Goal: Information Seeking & Learning: Compare options

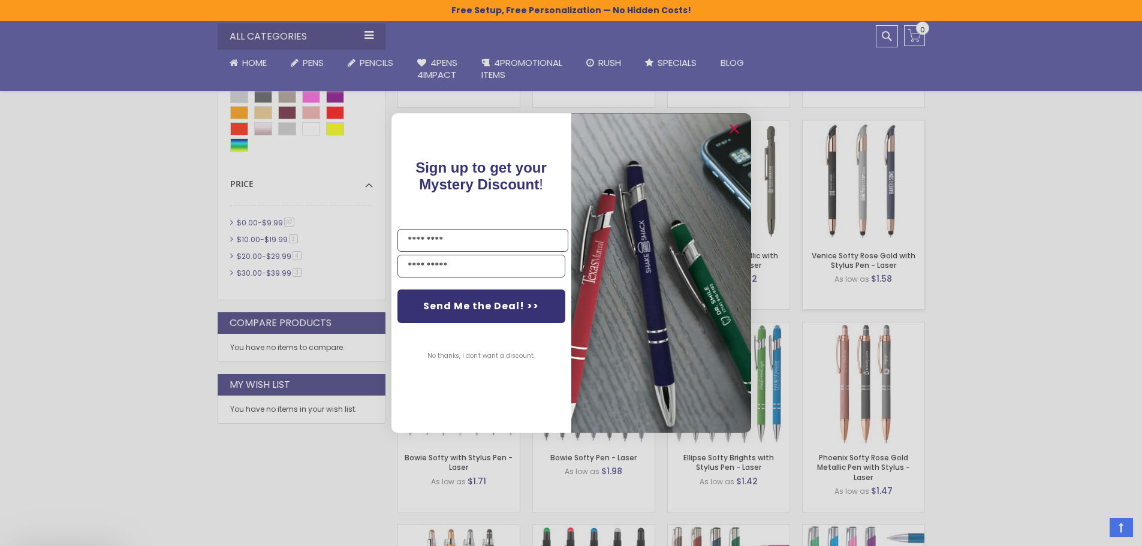
scroll to position [659, 0]
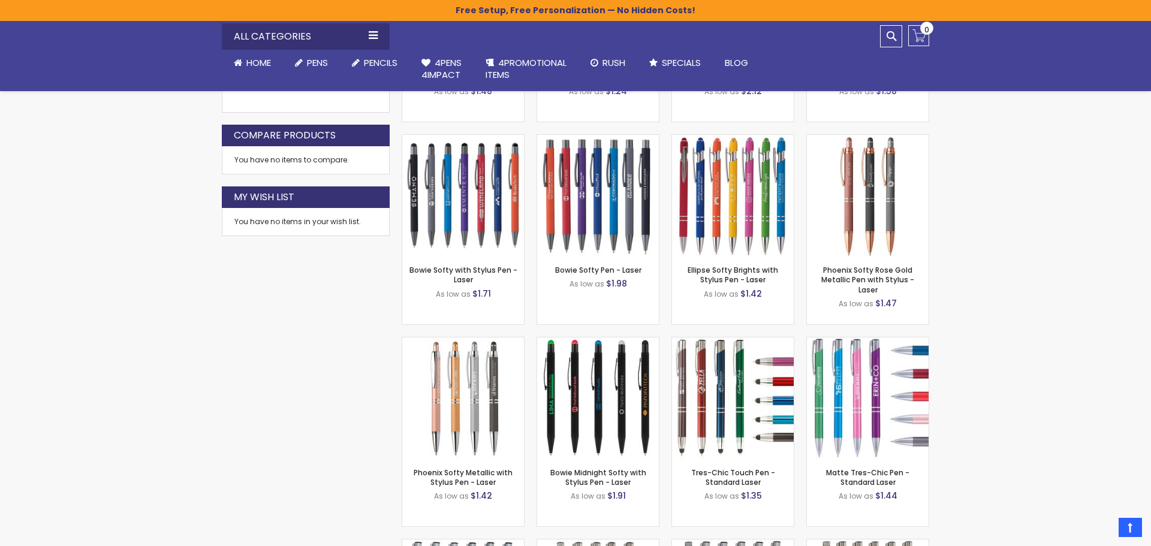
click at [1004, 284] on div "Close dialog Sign up to get your Mystery Discount ! Name Email Send Me the Deal…" at bounding box center [575, 273] width 1151 height 546
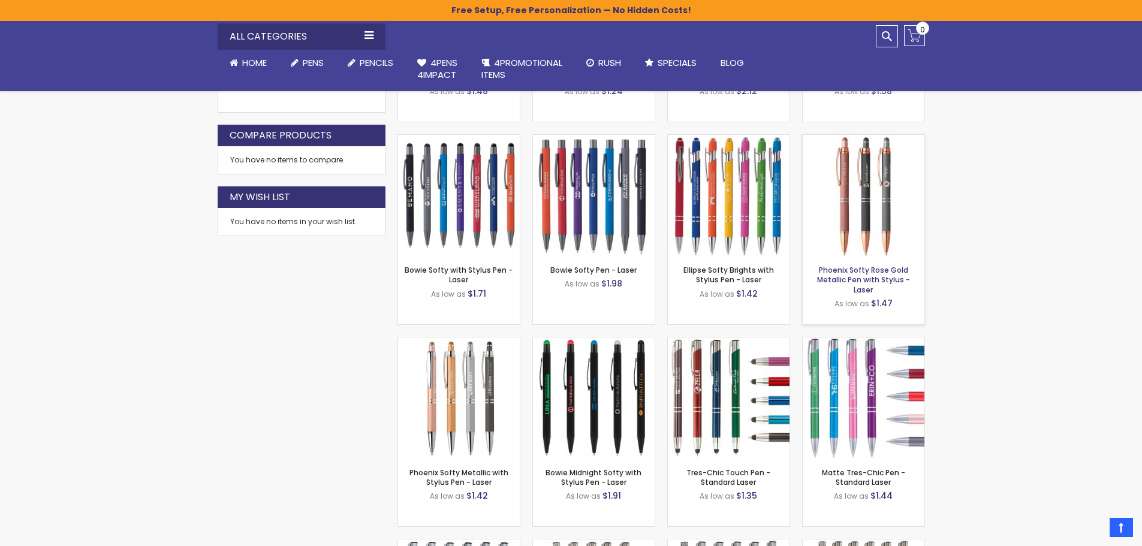
click at [871, 277] on link "Phoenix Softy Rose Gold Metallic Pen with Stylus - Laser" at bounding box center [863, 279] width 93 height 29
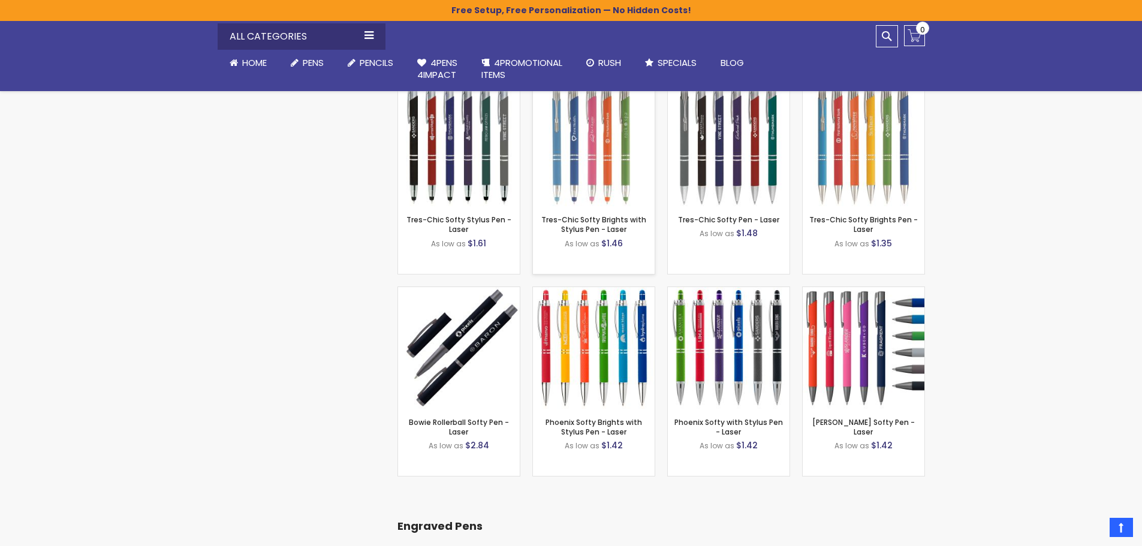
scroll to position [1139, 0]
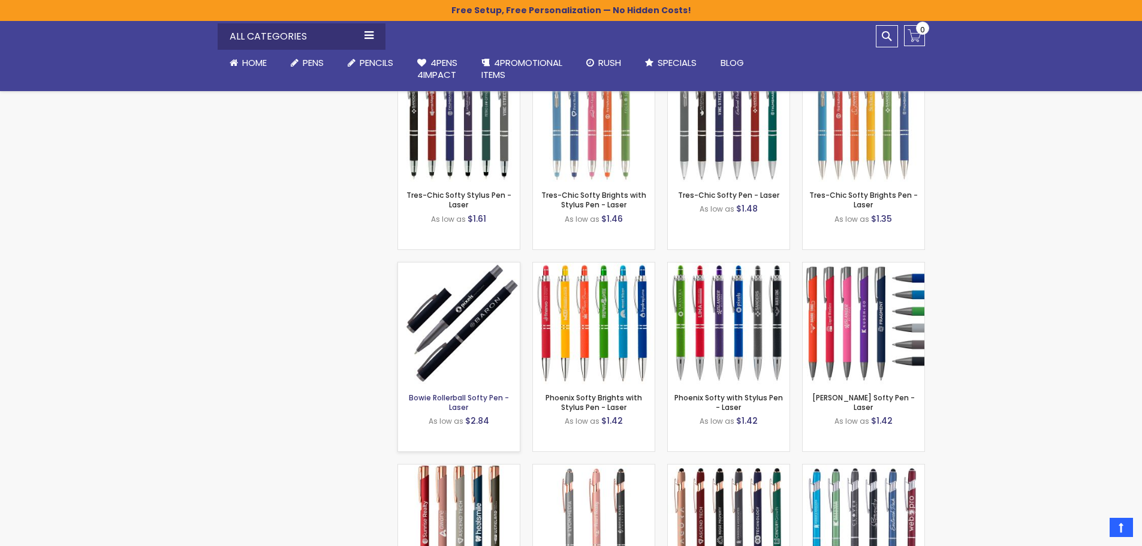
click at [458, 400] on link "Bowie Rollerball Softy Pen - Laser" at bounding box center [459, 403] width 100 height 20
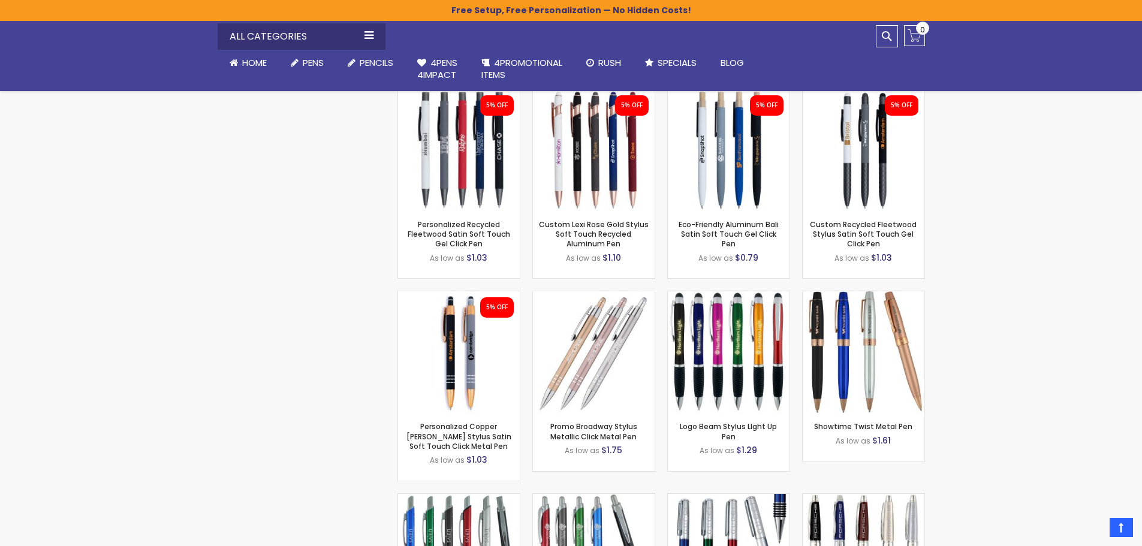
scroll to position [3177, 0]
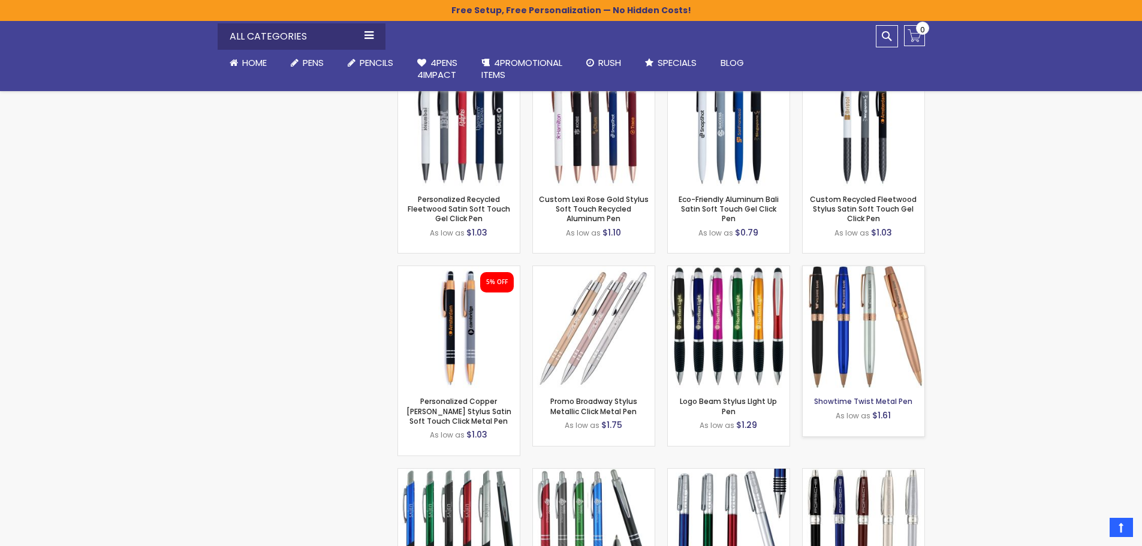
click at [874, 396] on link "Showtime Twist Metal Pen" at bounding box center [863, 401] width 98 height 10
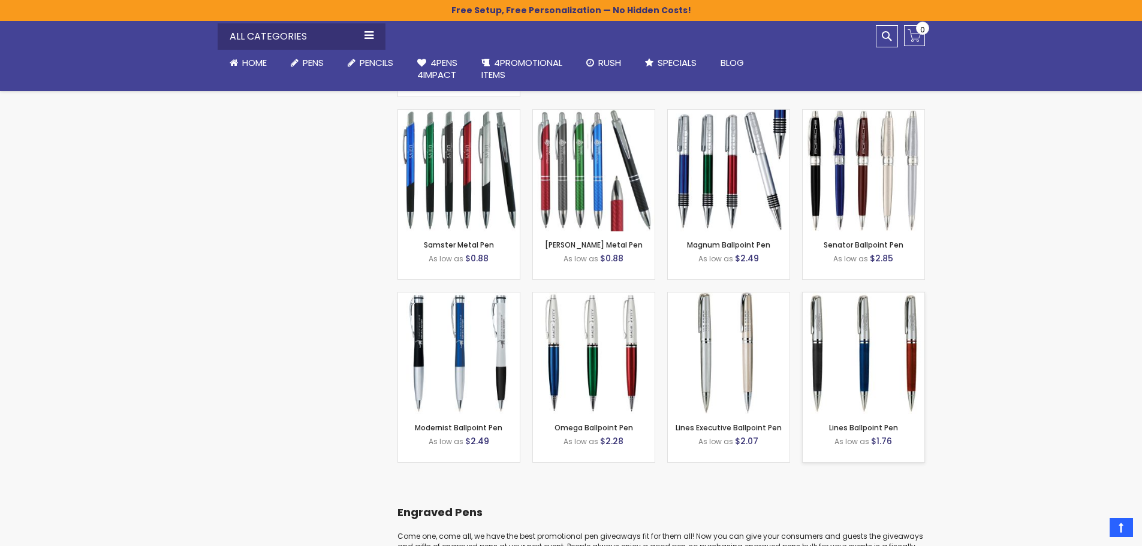
scroll to position [3537, 0]
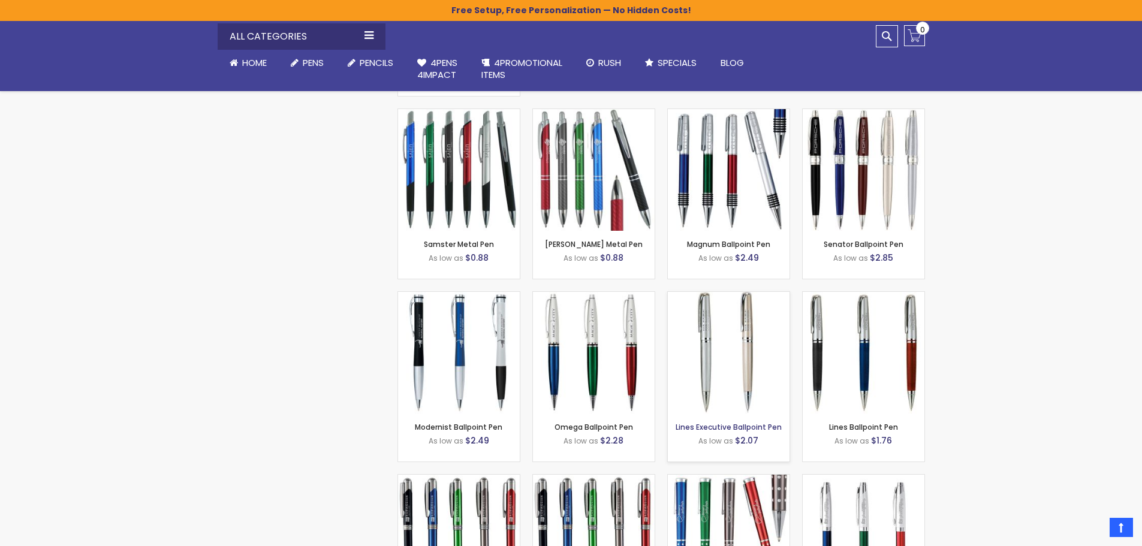
click at [720, 422] on link "Lines Executive Ballpoint Pen" at bounding box center [729, 427] width 106 height 10
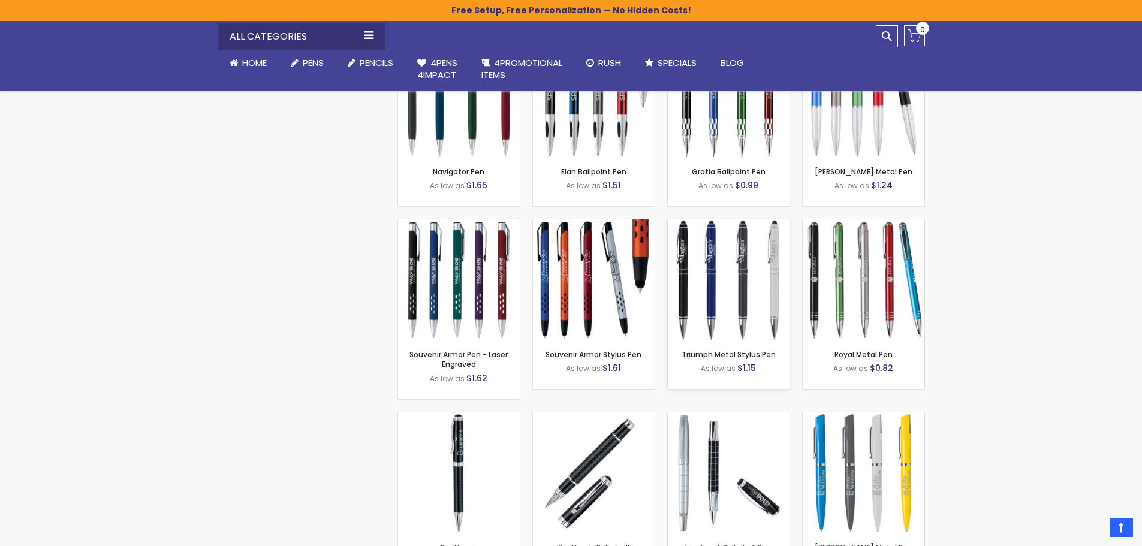
scroll to position [4376, 0]
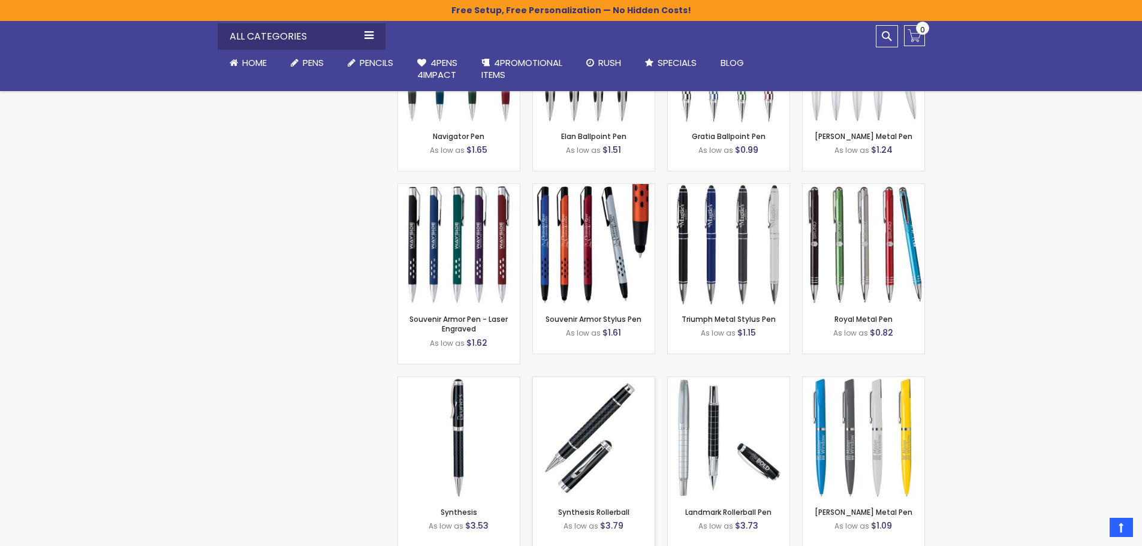
click at [575, 478] on img at bounding box center [594, 438] width 122 height 122
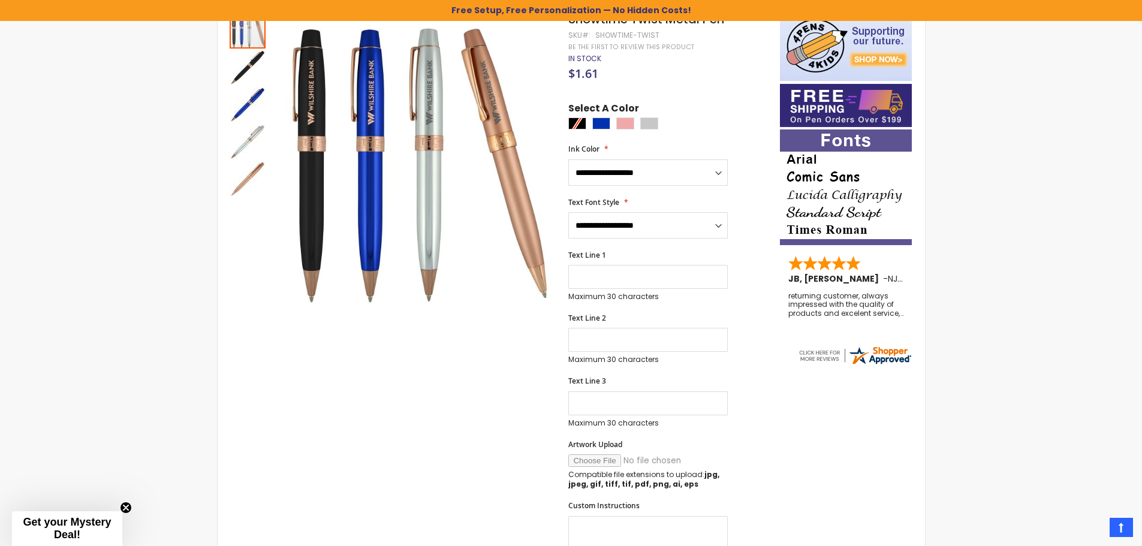
scroll to position [120, 0]
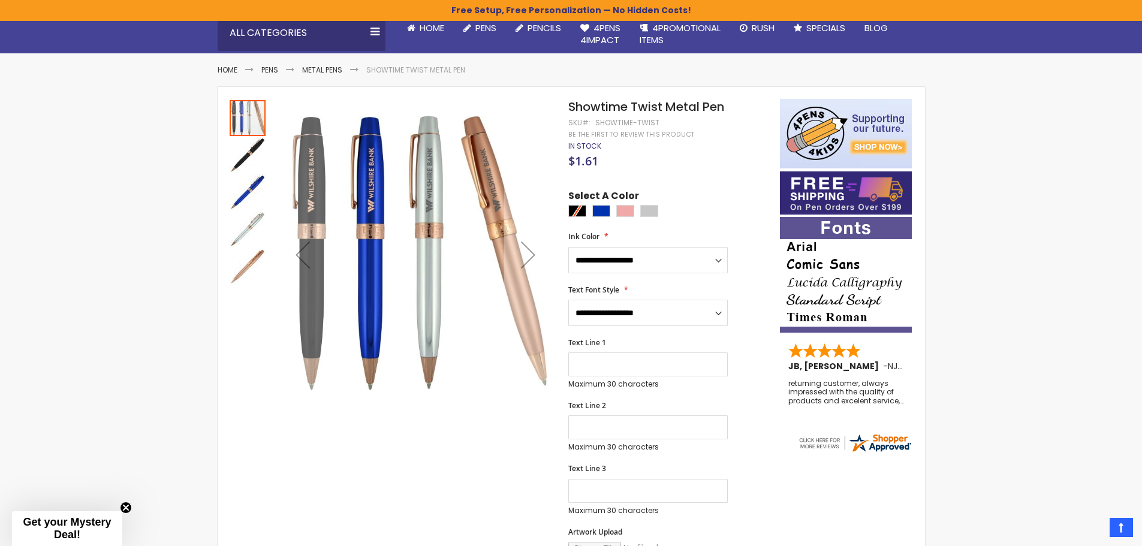
drag, startPoint x: 311, startPoint y: 276, endPoint x: 335, endPoint y: 269, distance: 25.0
click at [311, 276] on div "Previous" at bounding box center [303, 255] width 48 height 48
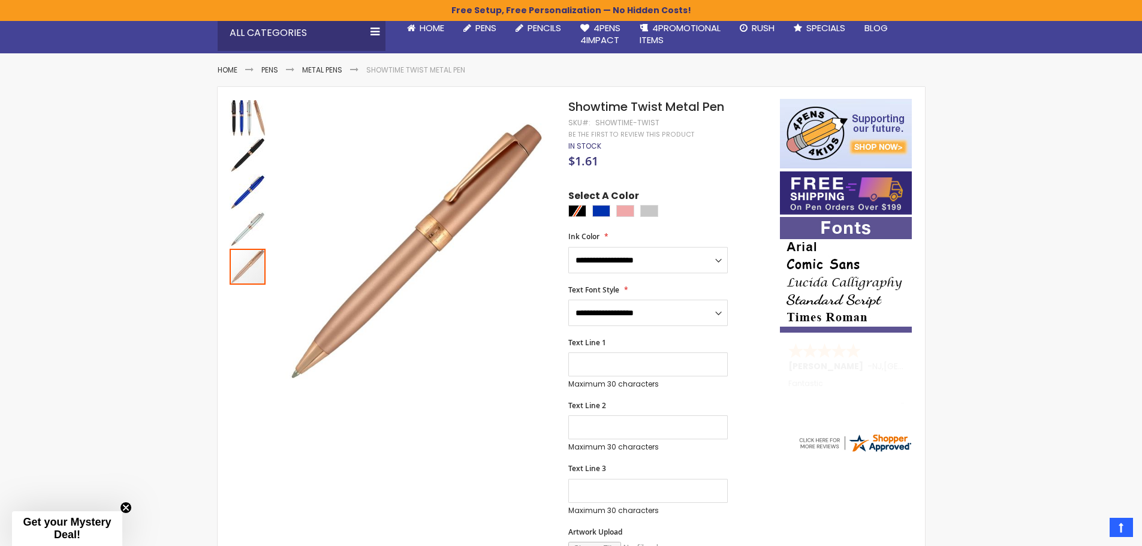
click at [580, 207] on div at bounding box center [670, 212] width 205 height 15
click at [580, 209] on div at bounding box center [670, 212] width 205 height 15
click at [719, 259] on select "**********" at bounding box center [647, 260] width 159 height 26
select select "****"
click at [568, 247] on select "**********" at bounding box center [647, 260] width 159 height 26
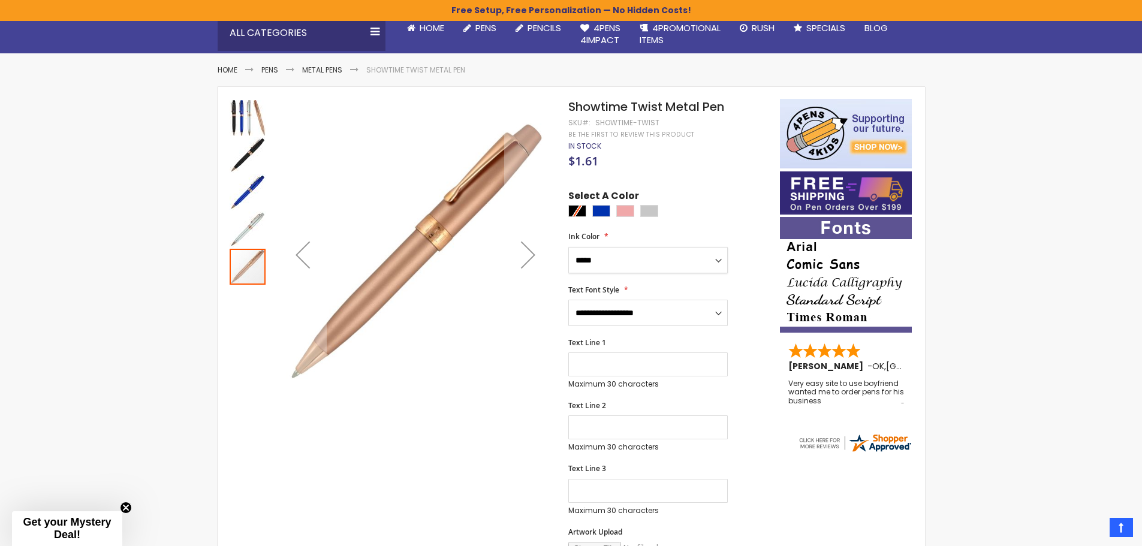
click at [239, 162] on img "Showtime Twist Metal Pen" at bounding box center [248, 155] width 36 height 36
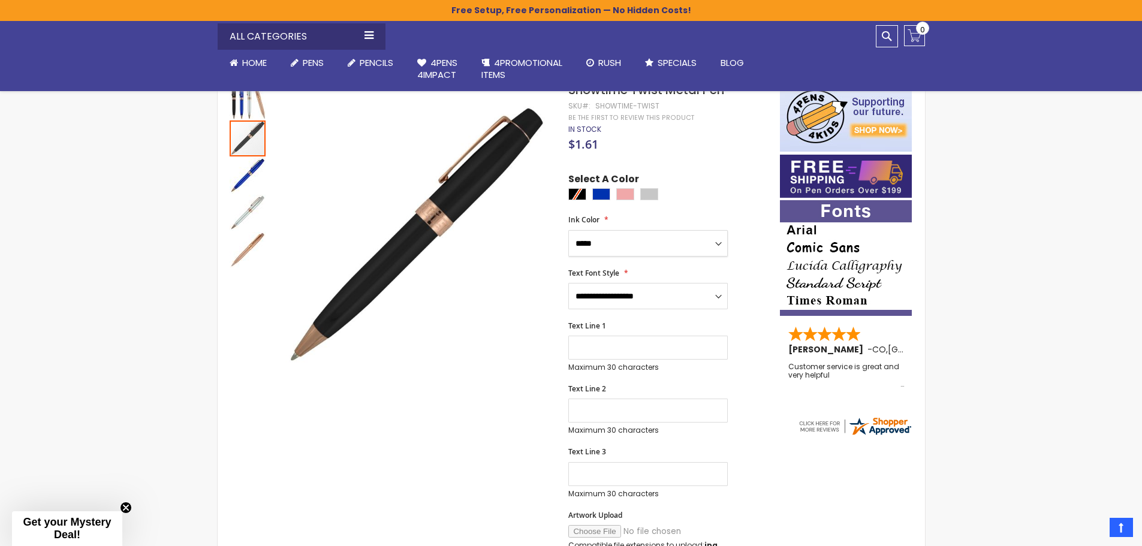
scroll to position [0, 0]
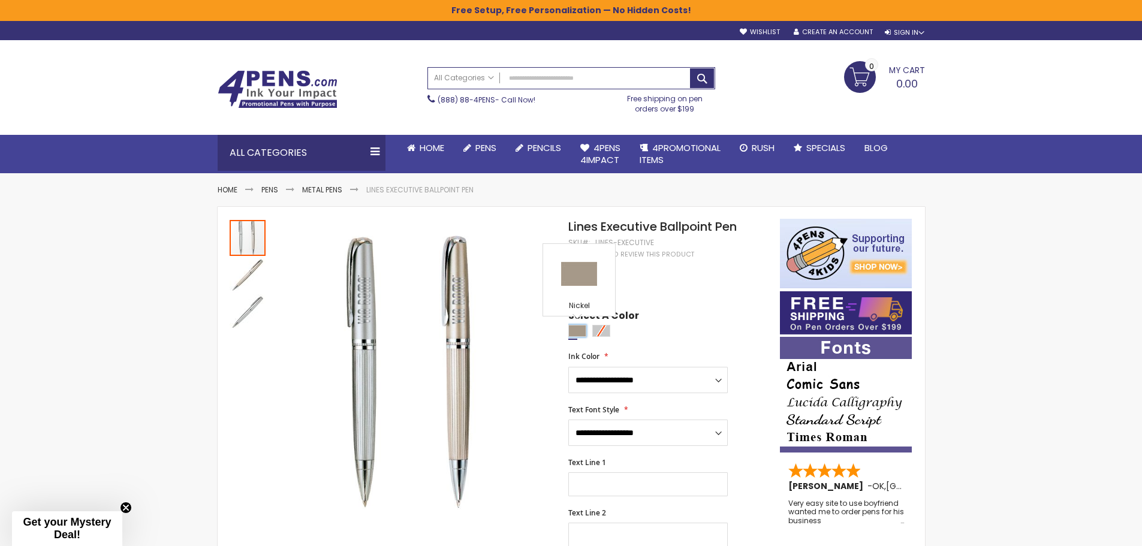
click at [577, 333] on div "Nickel" at bounding box center [577, 331] width 18 height 12
type input "****"
